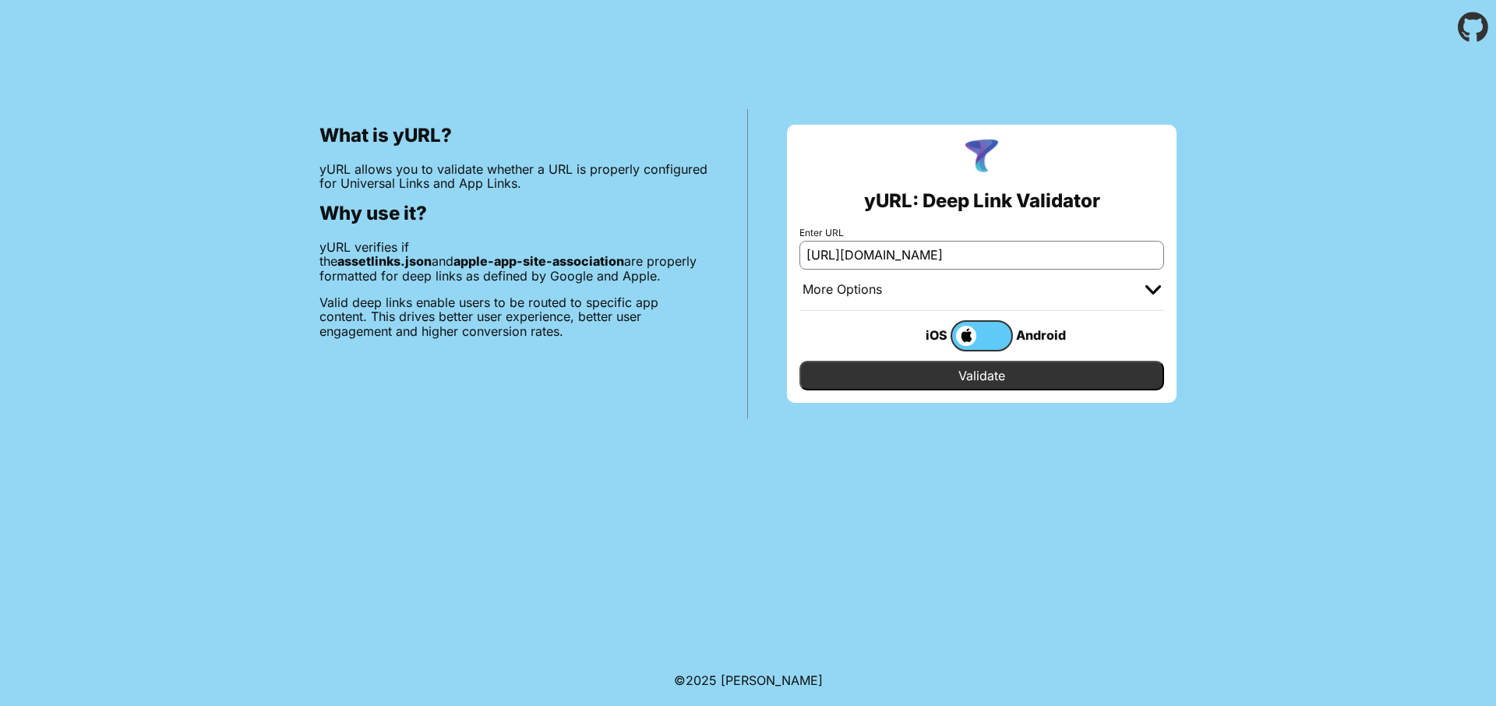
click at [951, 381] on input "Validate" at bounding box center [982, 376] width 365 height 30
click at [867, 256] on input "[URL][DOMAIN_NAME]" at bounding box center [982, 255] width 365 height 28
paste input "rideunity.com"
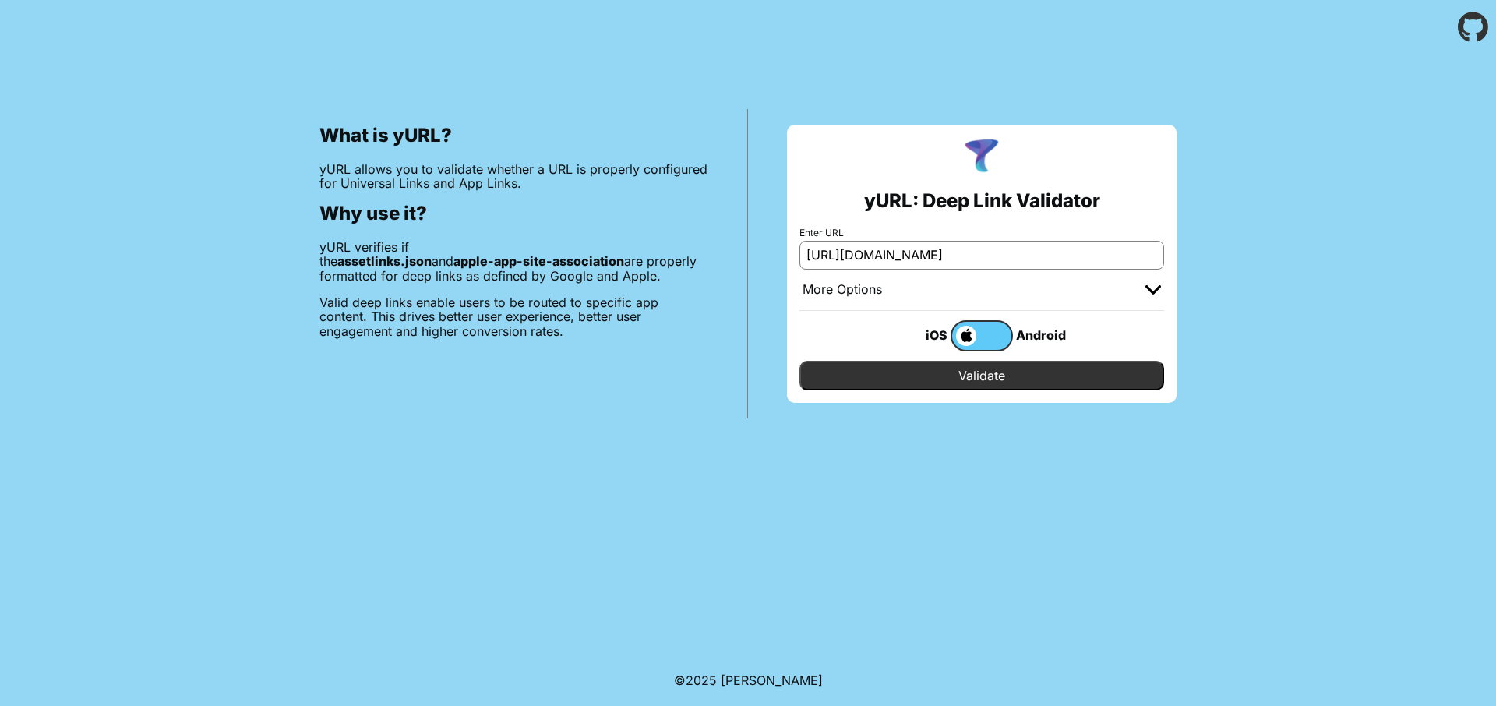
type input "[URL][DOMAIN_NAME]"
click at [969, 374] on input "Validate" at bounding box center [982, 376] width 365 height 30
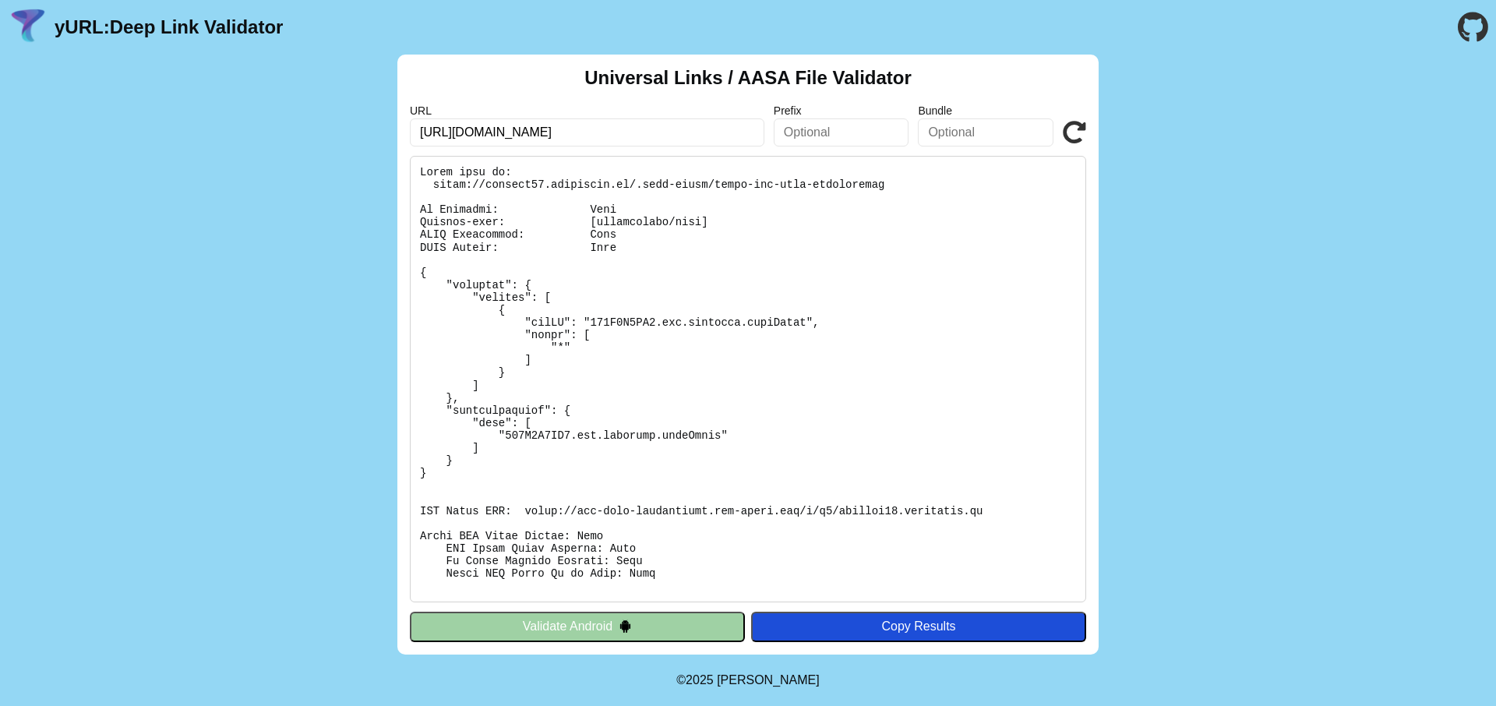
click at [622, 625] on img at bounding box center [625, 626] width 13 height 13
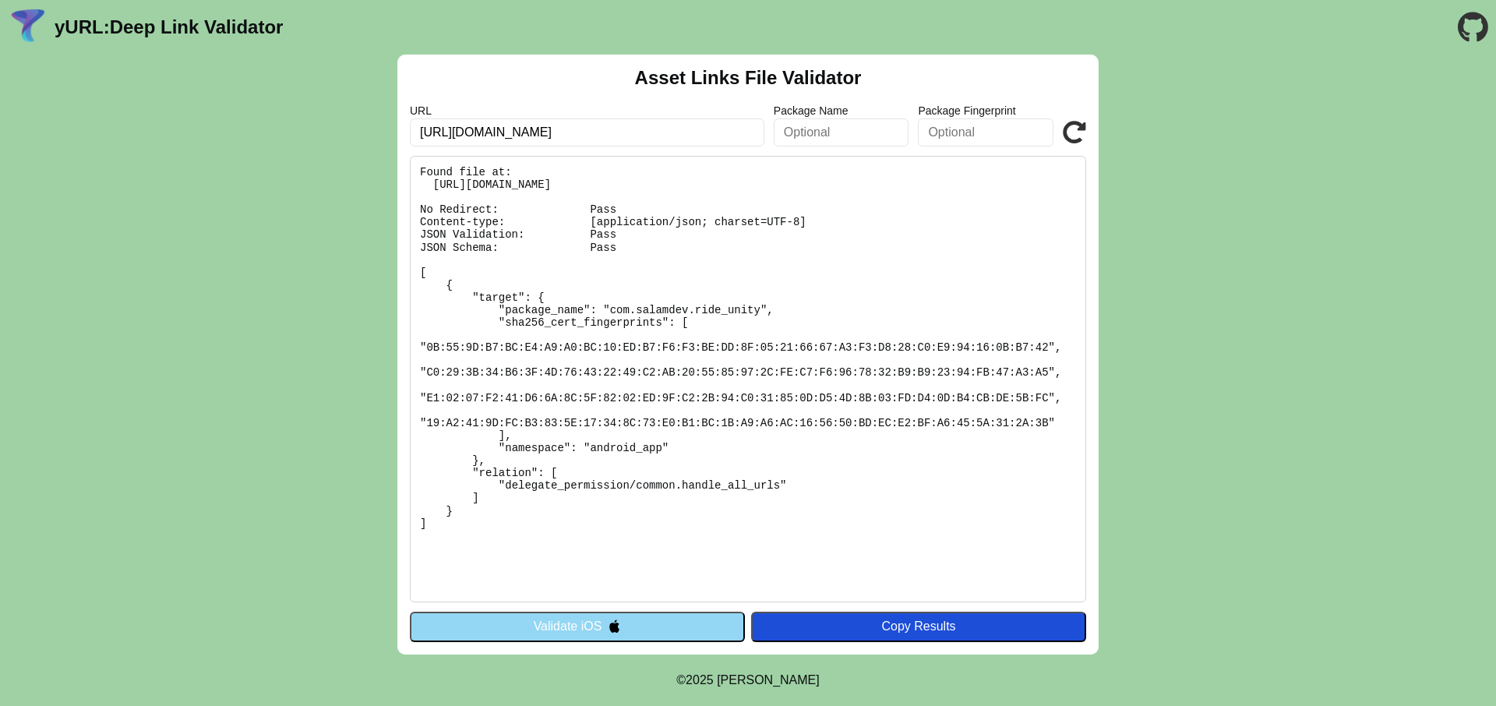
drag, startPoint x: 611, startPoint y: 134, endPoint x: 365, endPoint y: 132, distance: 245.5
click at [365, 132] on div "Asset Links File Validator URL https://betabay22.rideunity.ca Package Name Pack…" at bounding box center [748, 355] width 1496 height 600
paste input "rideunity.com/home"
click at [556, 132] on input "[URL][DOMAIN_NAME]" at bounding box center [587, 132] width 355 height 28
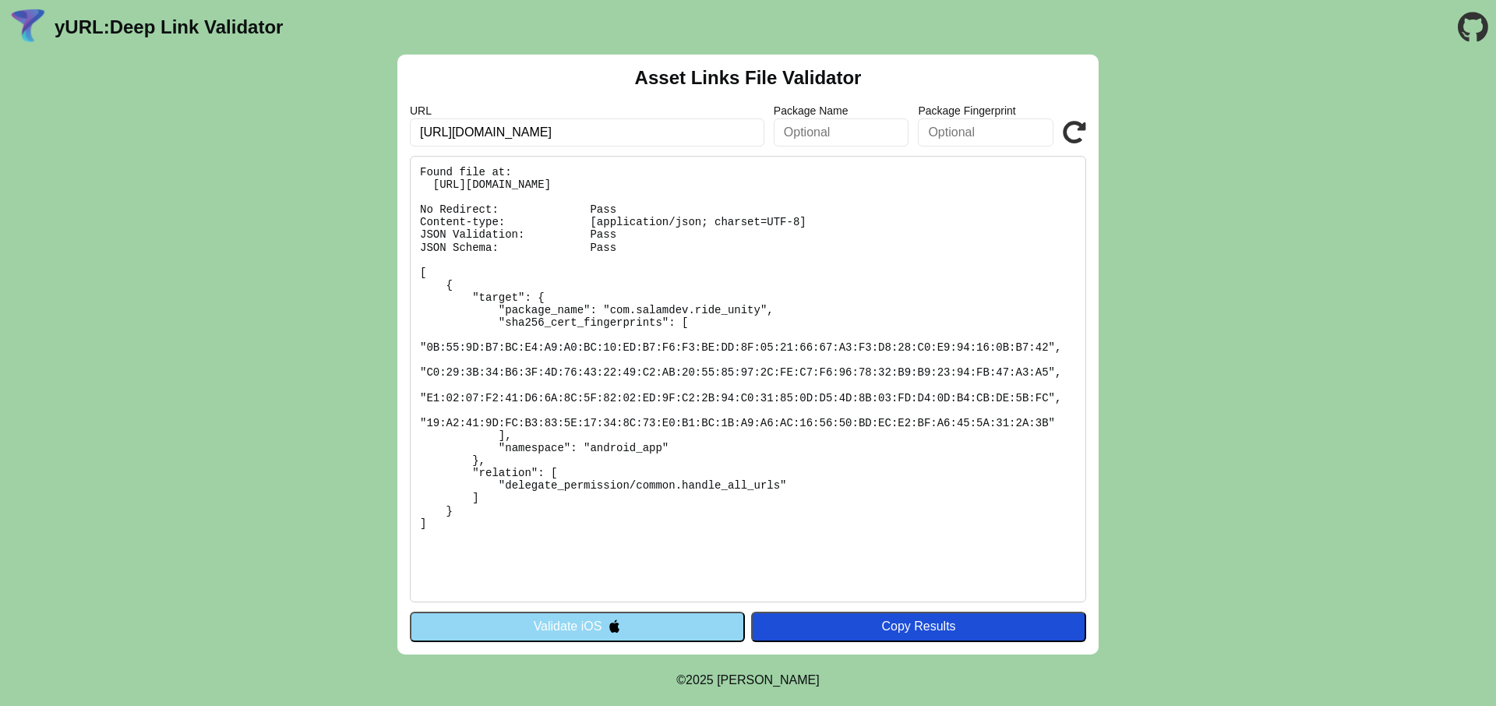
click at [556, 132] on input "[URL][DOMAIN_NAME]" at bounding box center [587, 132] width 355 height 28
type input "[URL][DOMAIN_NAME]"
click at [644, 628] on button "Validate iOS" at bounding box center [577, 627] width 335 height 30
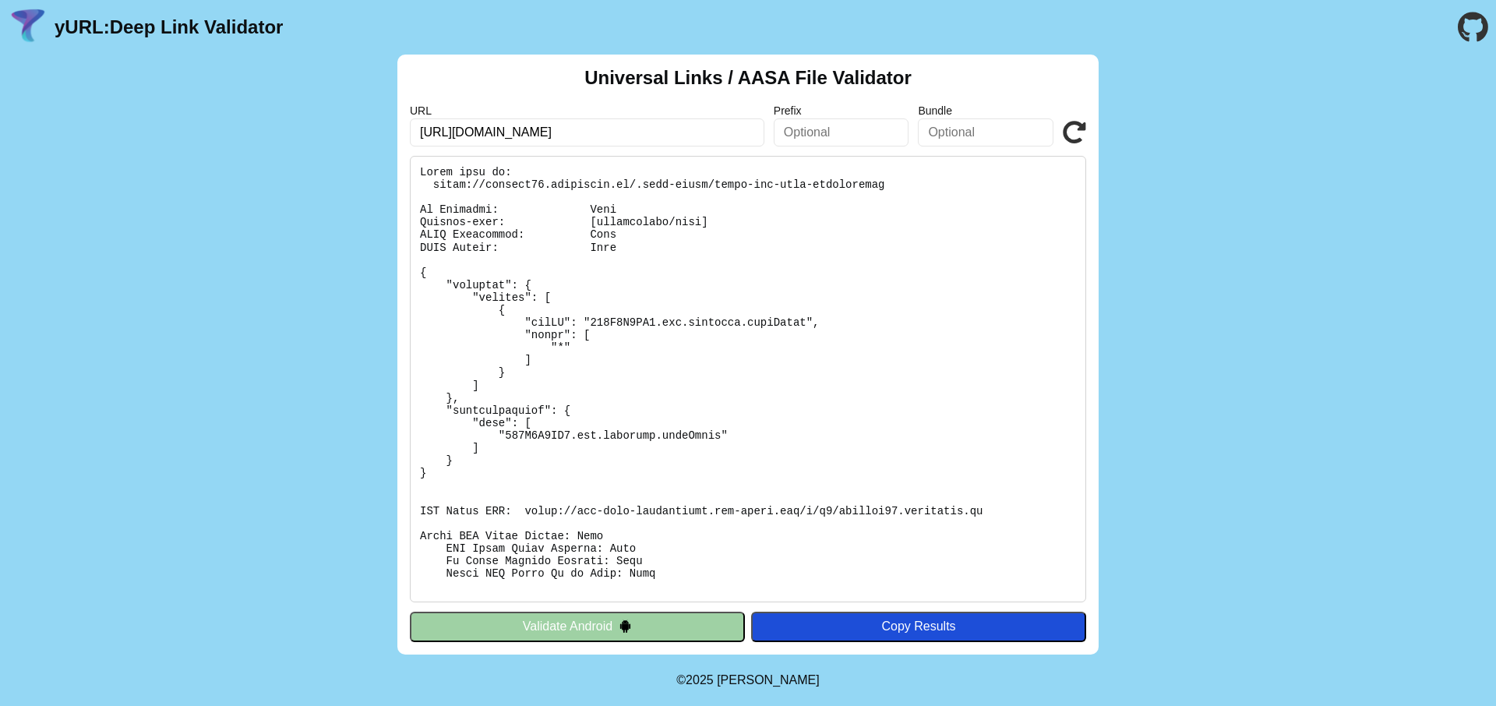
click at [1069, 126] on icon at bounding box center [1074, 132] width 23 height 23
click at [571, 627] on button "Validate Android" at bounding box center [577, 627] width 335 height 30
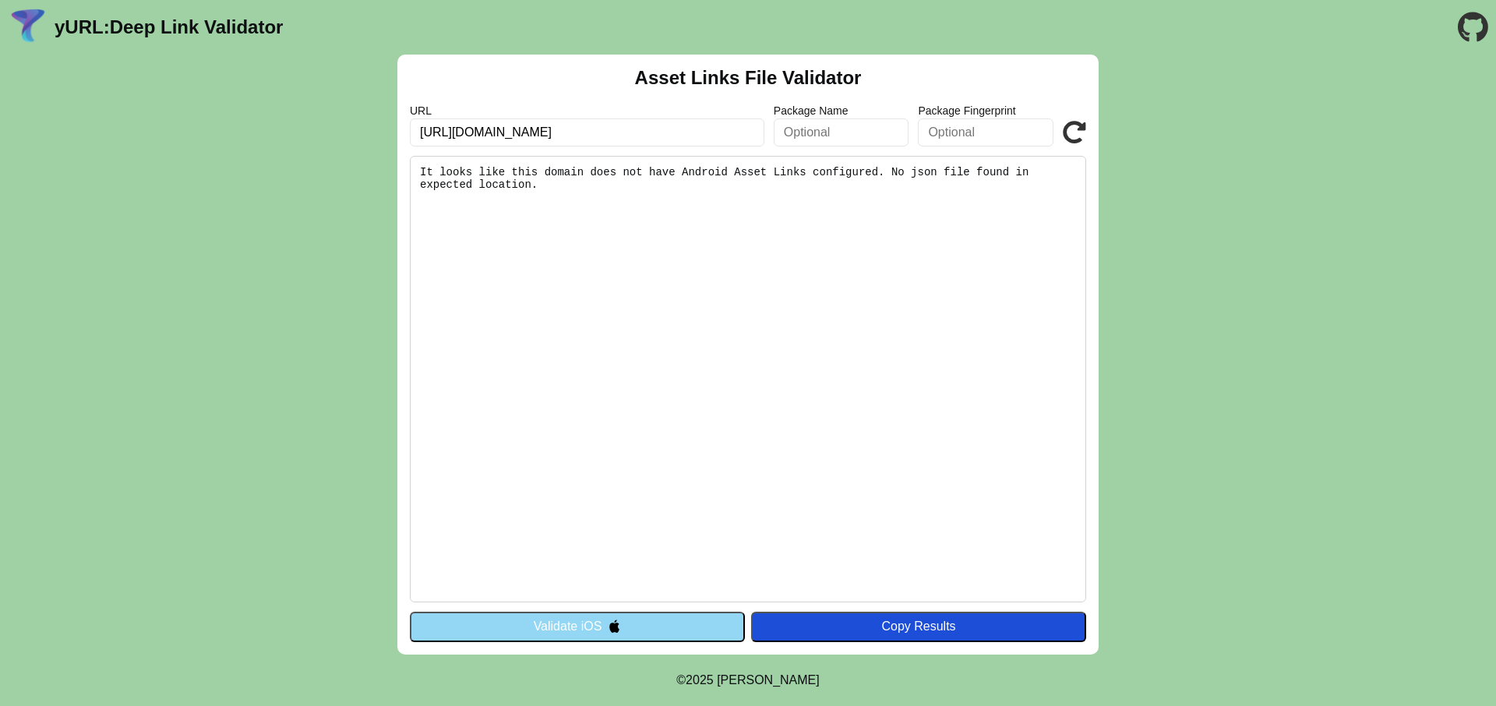
click at [598, 620] on button "Validate iOS" at bounding box center [577, 627] width 335 height 30
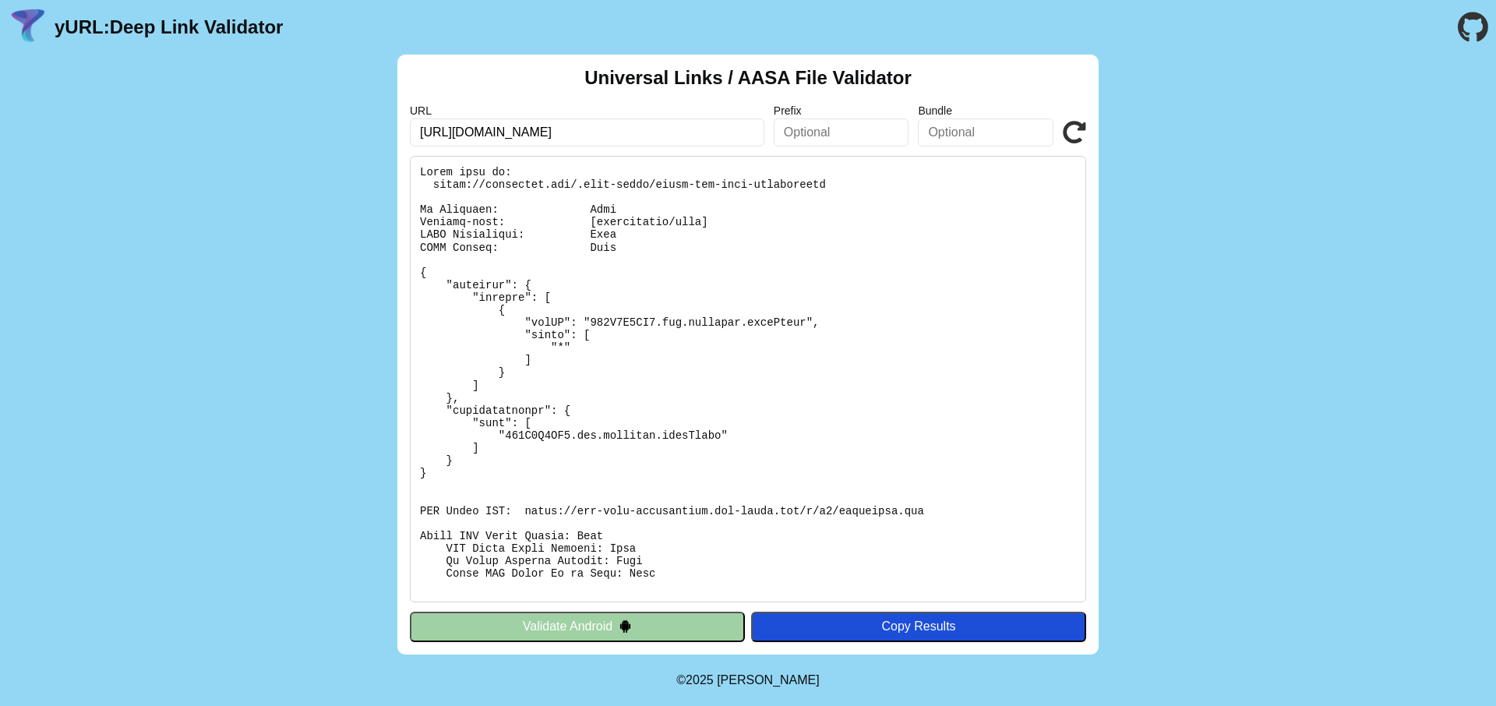
click at [644, 616] on button "Validate Android" at bounding box center [577, 627] width 335 height 30
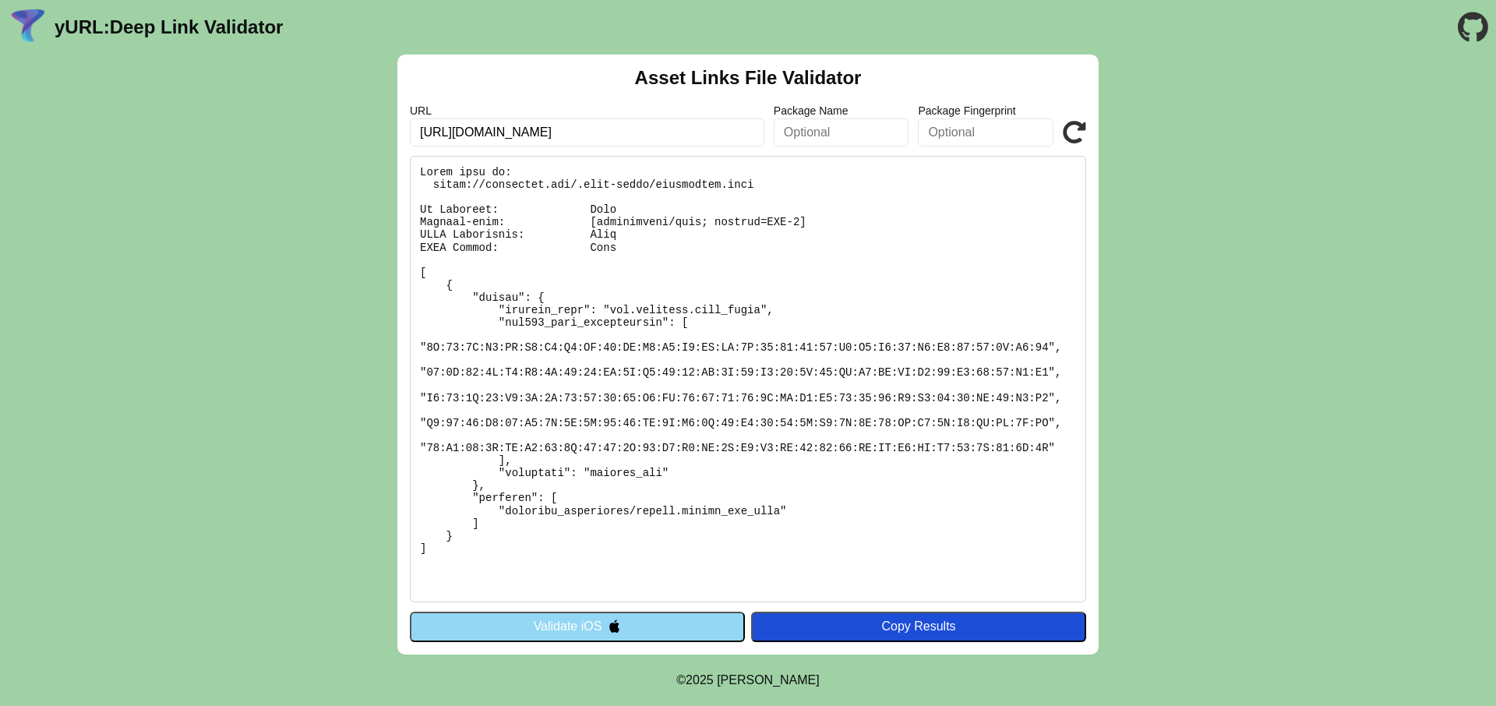
click at [556, 127] on input "[URL][DOMAIN_NAME]" at bounding box center [587, 132] width 355 height 28
